Goal: Check status: Check status

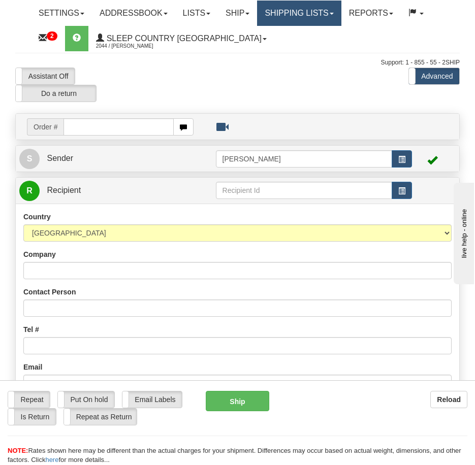
click at [322, 11] on link "Shipping lists" at bounding box center [299, 13] width 84 height 25
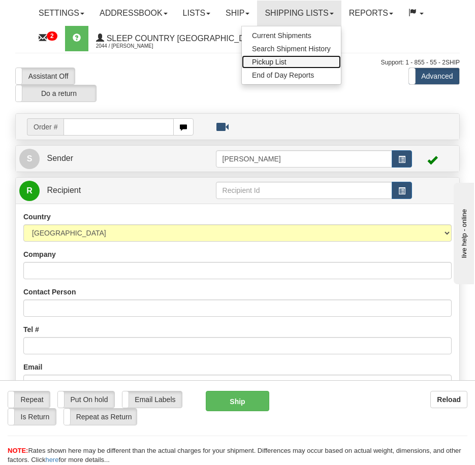
click at [316, 59] on link "Pickup List" at bounding box center [291, 61] width 99 height 13
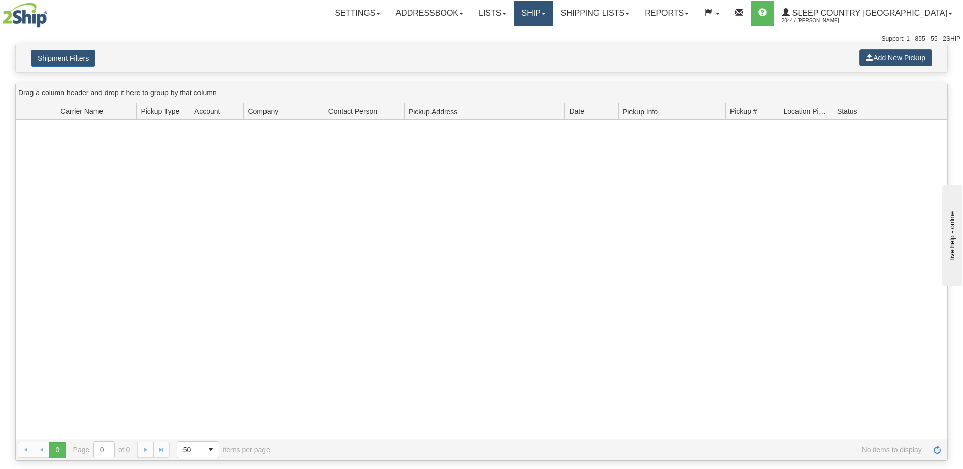
click at [474, 20] on link "Ship" at bounding box center [533, 13] width 39 height 25
click at [474, 15] on link "Shipping lists" at bounding box center [595, 13] width 84 height 25
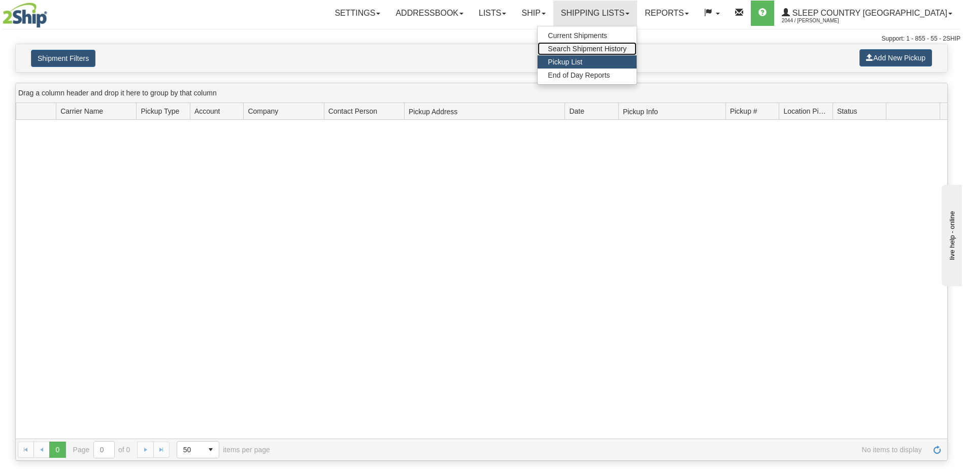
click at [474, 47] on span "Search Shipment History" at bounding box center [587, 49] width 79 height 8
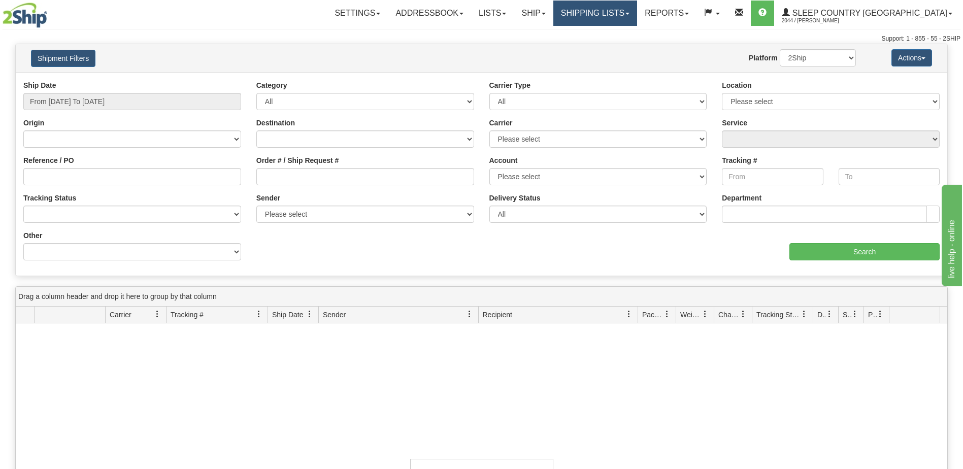
click at [637, 17] on link "Shipping lists" at bounding box center [595, 13] width 84 height 25
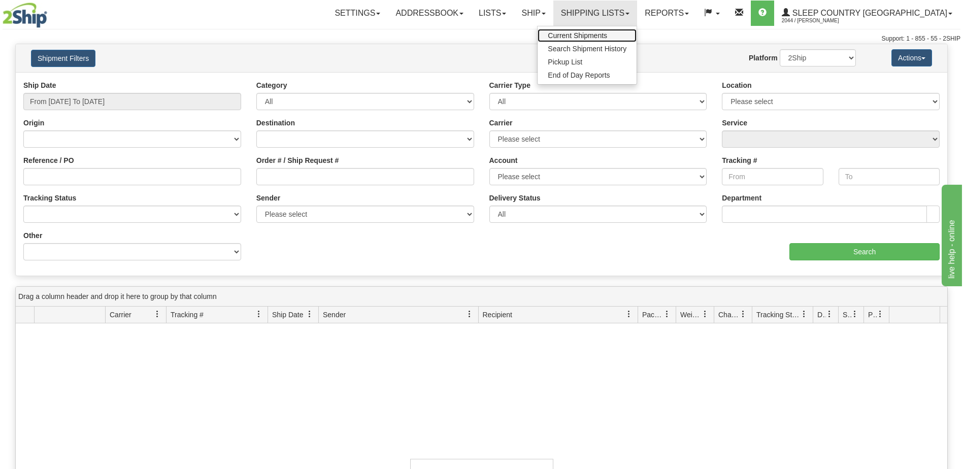
click at [607, 35] on span "Current Shipments" at bounding box center [577, 35] width 59 height 8
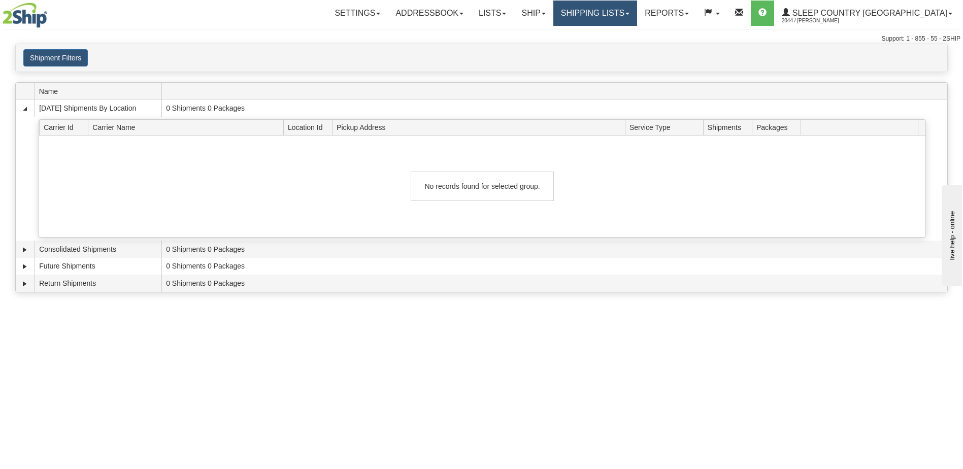
click at [637, 6] on link "Shipping lists" at bounding box center [595, 13] width 84 height 25
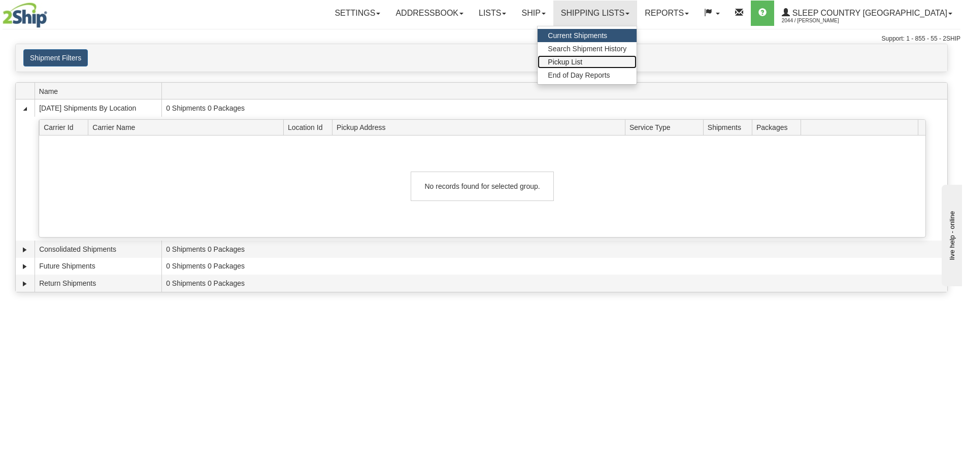
click at [582, 63] on span "Pickup List" at bounding box center [565, 62] width 35 height 8
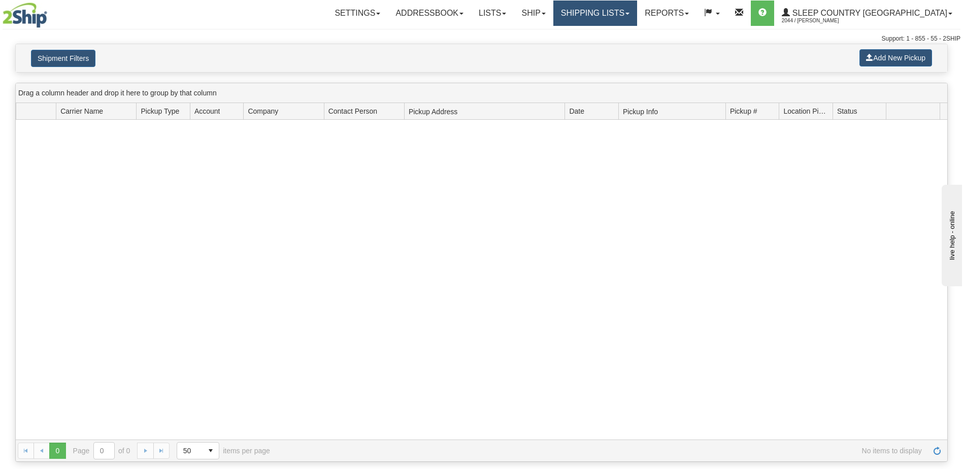
click at [637, 11] on link "Shipping lists" at bounding box center [595, 13] width 84 height 25
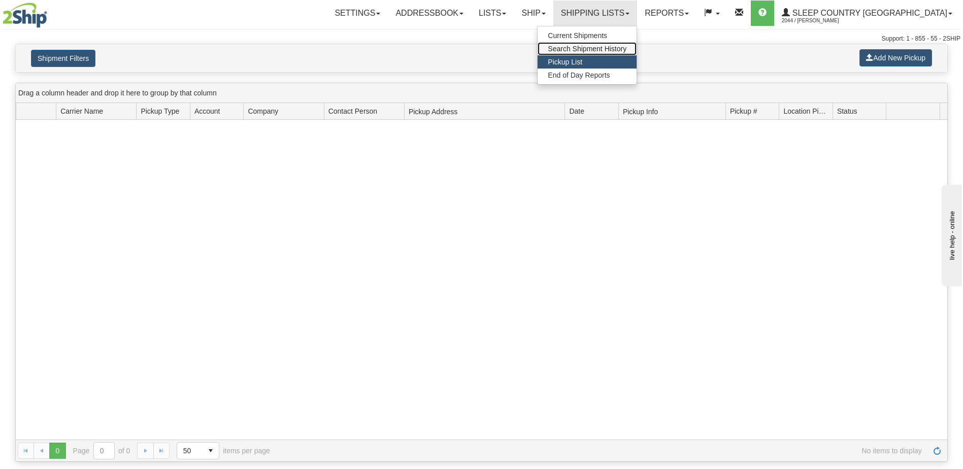
click at [626, 48] on span "Search Shipment History" at bounding box center [587, 49] width 79 height 8
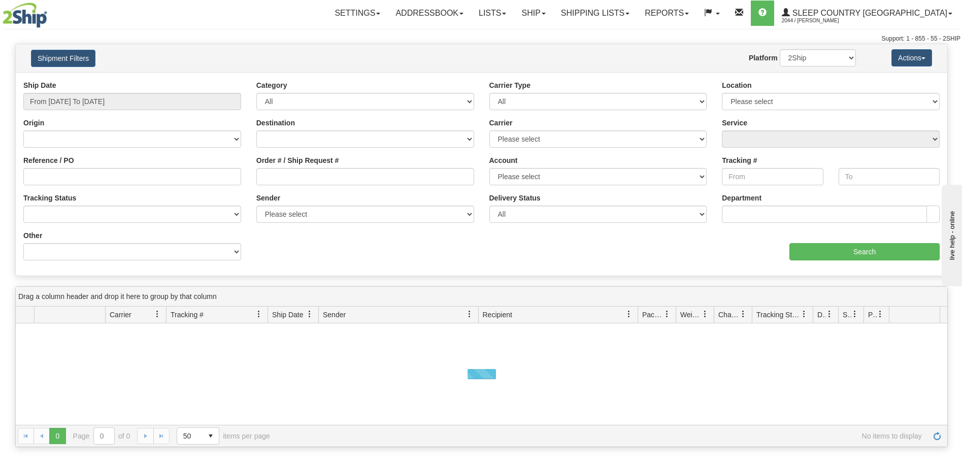
click at [178, 89] on div "Ship Date From 08/17/2025 To 08/18/2025" at bounding box center [132, 95] width 218 height 30
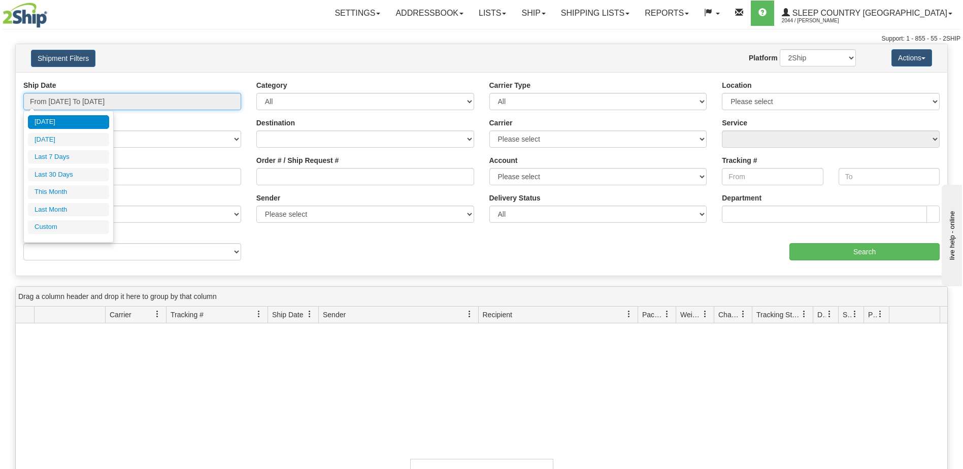
click at [170, 97] on input "From 08/17/2025 To 08/18/2025" at bounding box center [132, 101] width 218 height 17
click at [70, 177] on li "Last 30 Days" at bounding box center [68, 175] width 81 height 14
type input "From 07/20/2025 To 08/18/2025"
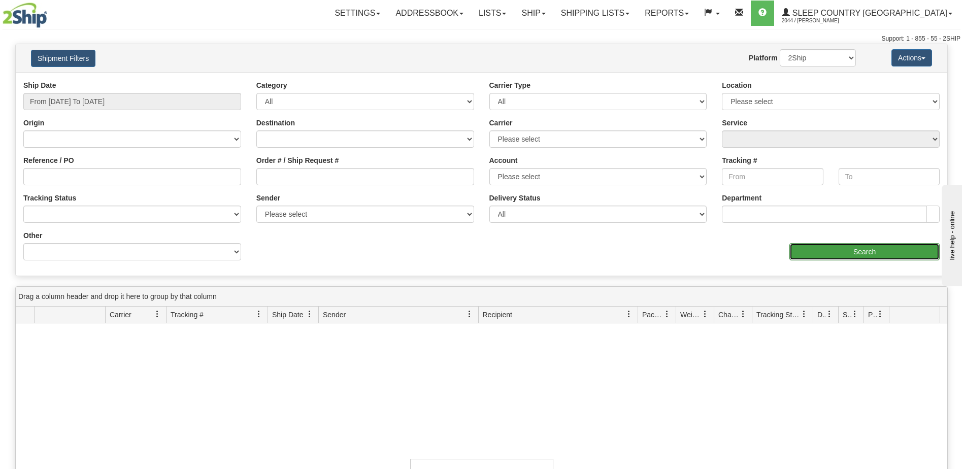
click at [844, 250] on input "Search" at bounding box center [864, 251] width 150 height 17
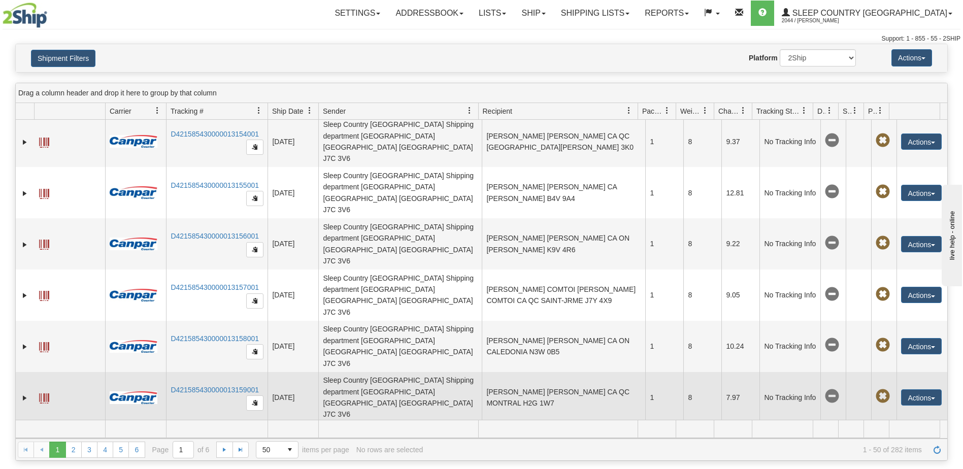
scroll to position [152, 0]
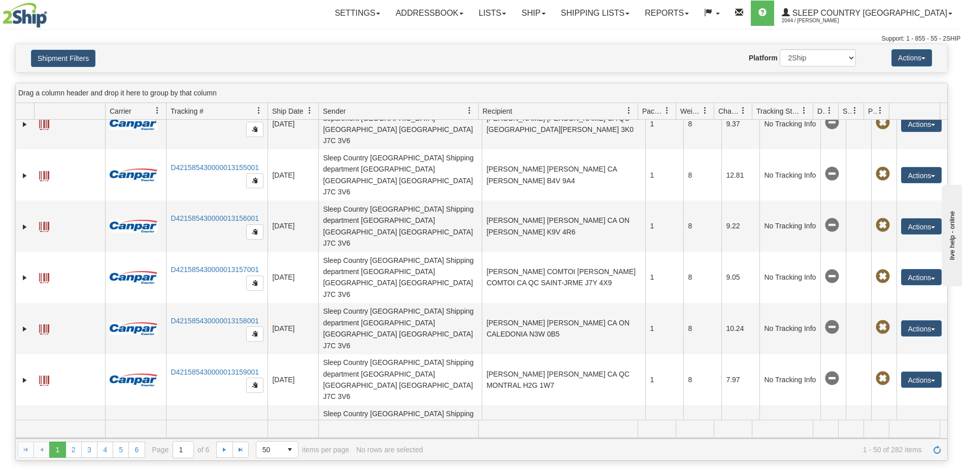
drag, startPoint x: 169, startPoint y: 372, endPoint x: 222, endPoint y: 366, distance: 53.5
drag, startPoint x: 260, startPoint y: 370, endPoint x: 228, endPoint y: 370, distance: 32.0
